Goal: Entertainment & Leisure: Consume media (video, audio)

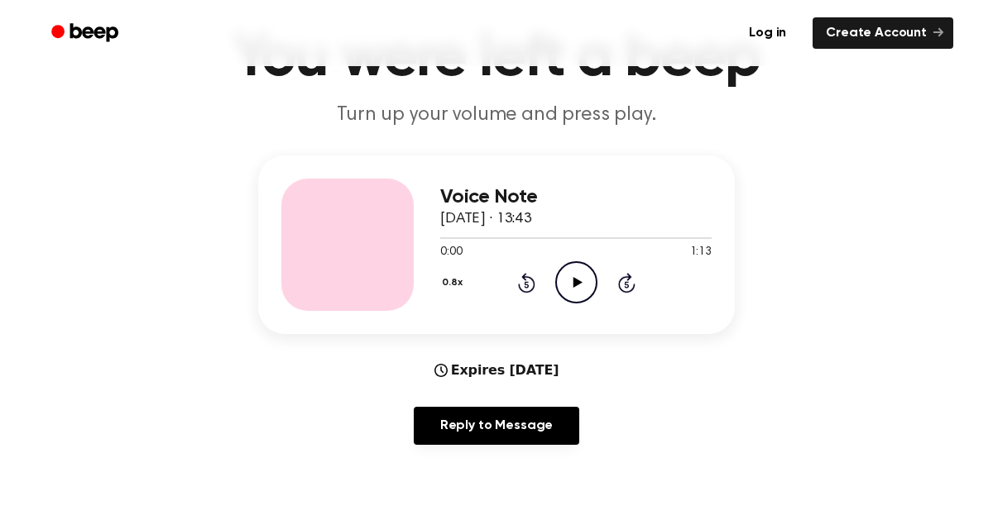
scroll to position [119, 0]
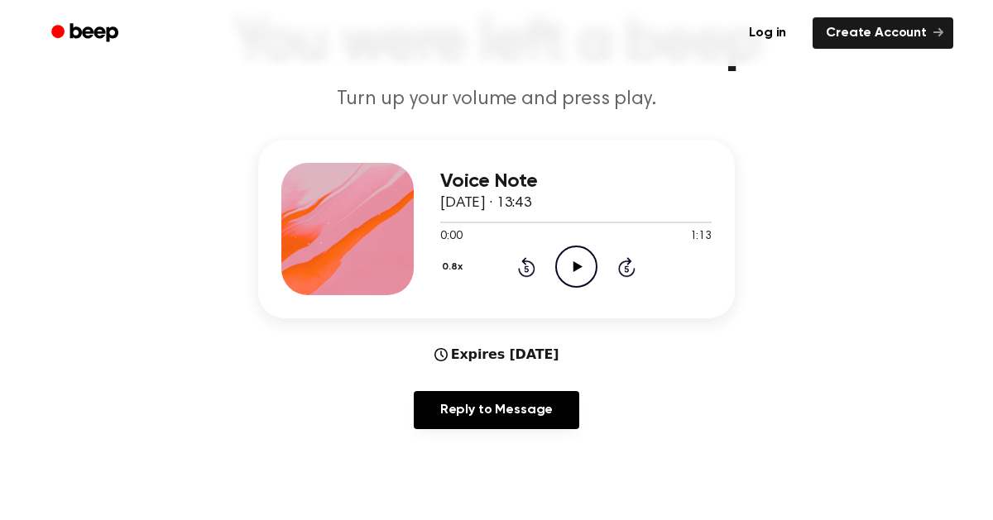
click at [344, 279] on div at bounding box center [347, 229] width 132 height 132
click at [566, 273] on icon "Play Audio" at bounding box center [576, 267] width 42 height 42
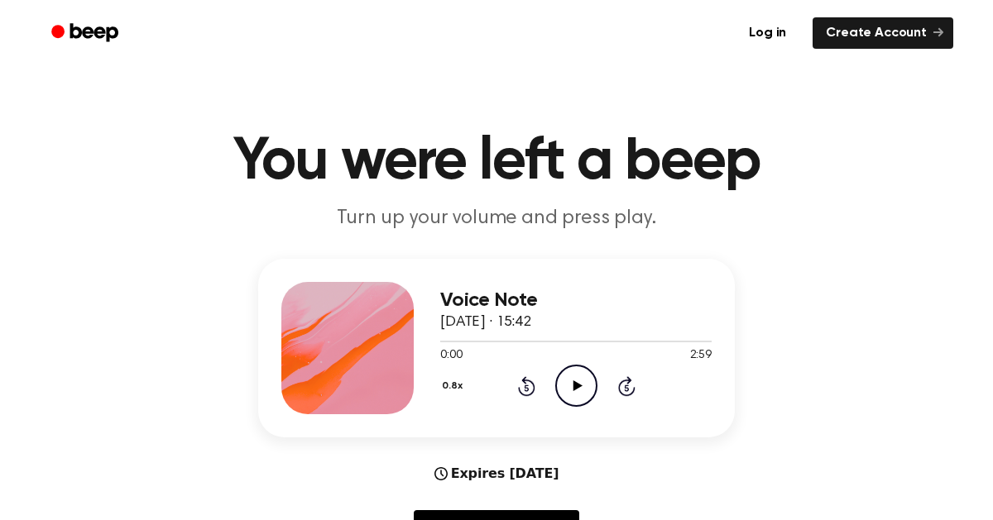
click at [586, 391] on icon "Play Audio" at bounding box center [576, 386] width 42 height 42
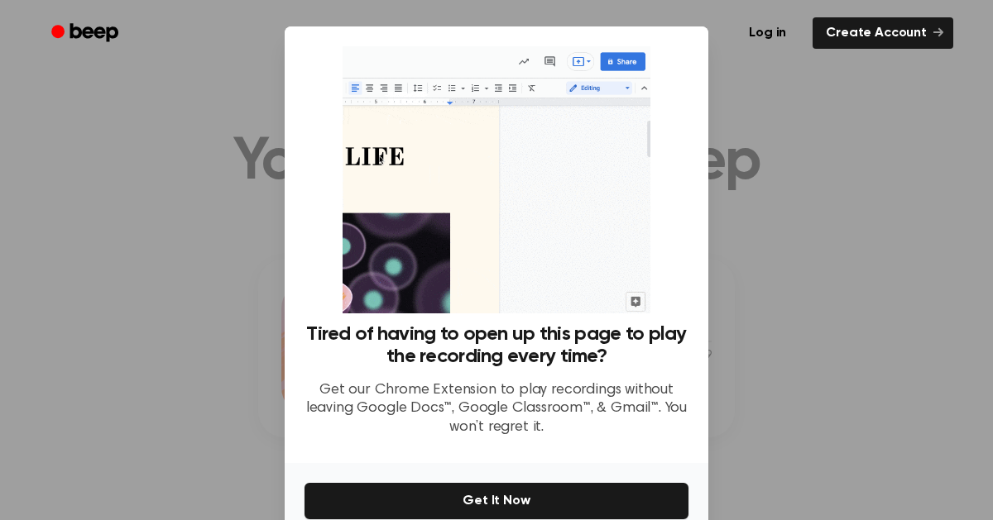
scroll to position [81, 0]
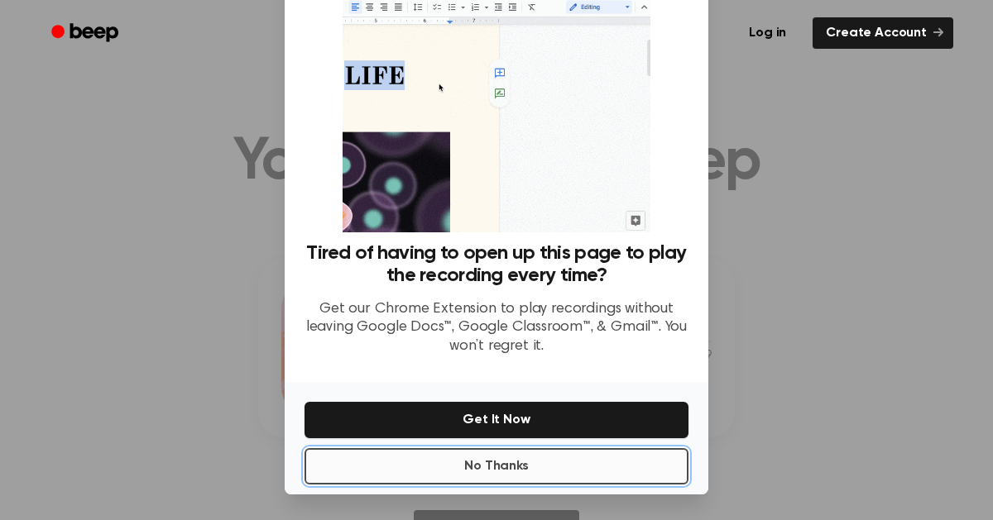
click at [481, 471] on button "No Thanks" at bounding box center [496, 466] width 384 height 36
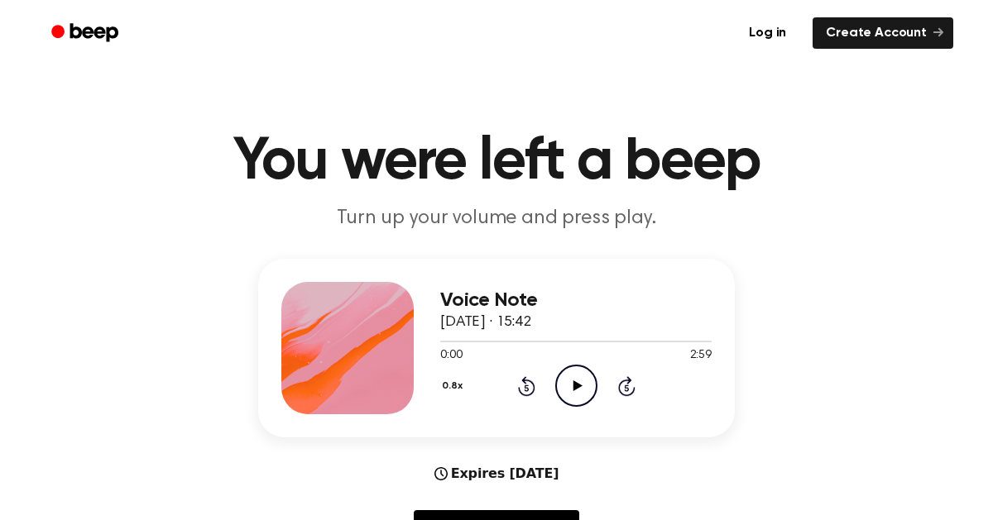
click at [589, 385] on icon "Play Audio" at bounding box center [576, 386] width 42 height 42
